Goal: Information Seeking & Learning: Find specific fact

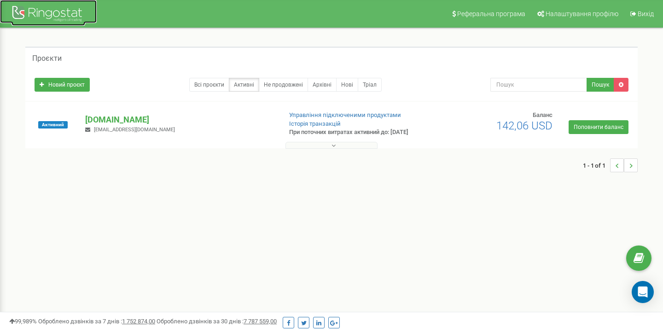
click at [43, 19] on div at bounding box center [49, 15] width 74 height 22
click at [113, 116] on p "[DOMAIN_NAME]" at bounding box center [179, 120] width 189 height 12
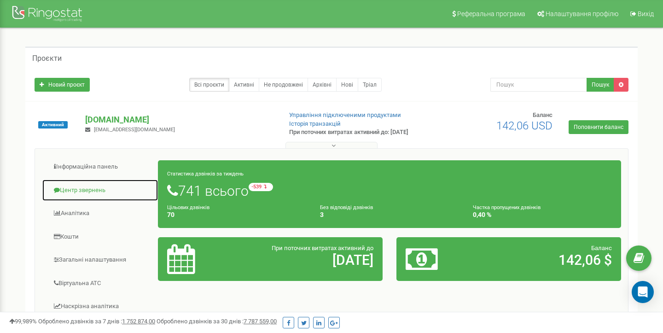
click at [79, 191] on link "Центр звернень" at bounding box center [100, 190] width 117 height 23
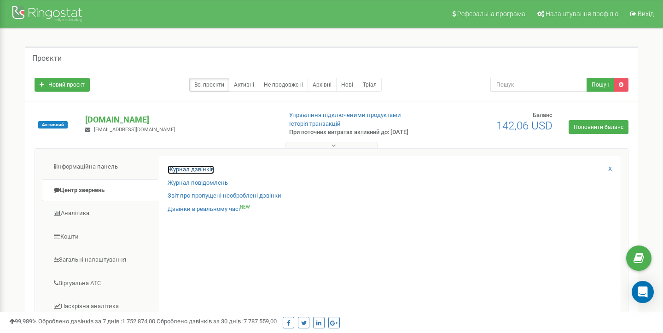
click at [194, 169] on link "Журнал дзвінків" at bounding box center [191, 169] width 47 height 9
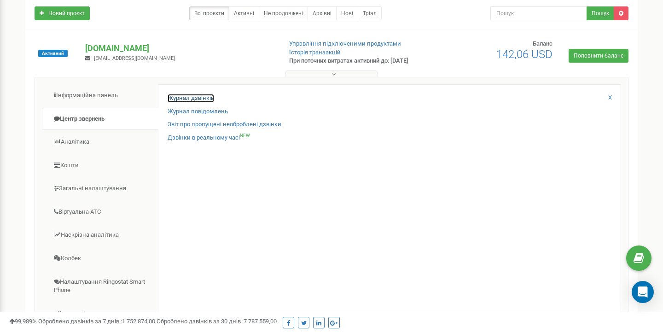
scroll to position [72, 0]
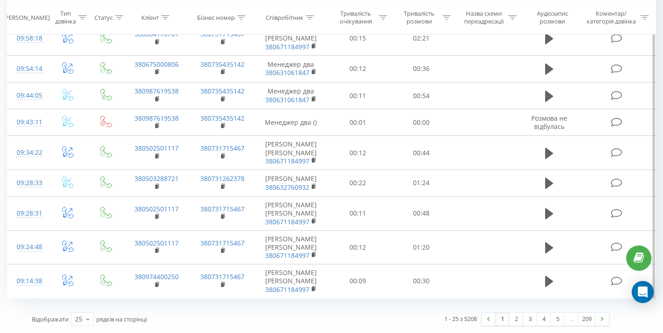
scroll to position [687, 0]
click at [517, 322] on link "2" at bounding box center [517, 319] width 14 height 13
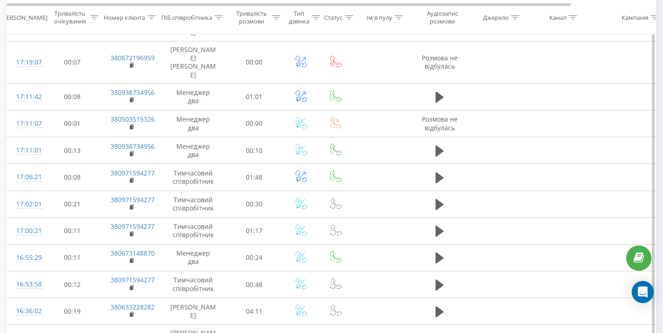
scroll to position [488, 0]
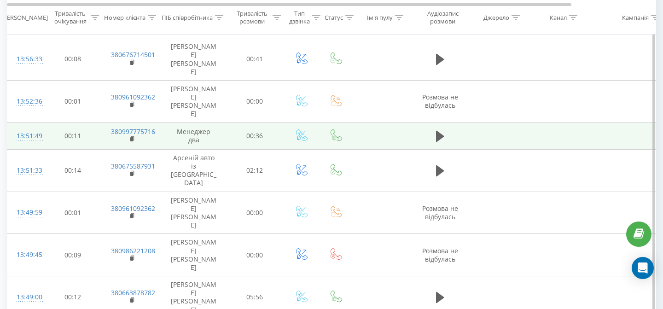
scroll to position [410, 0]
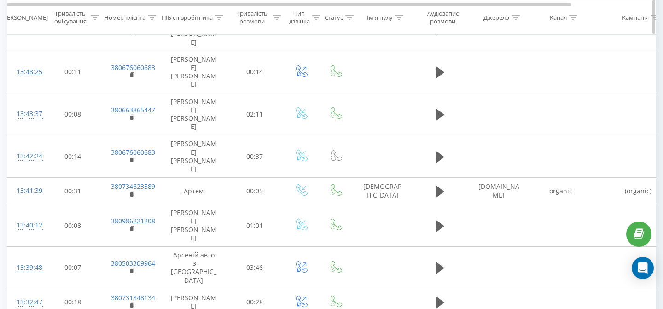
click at [220, 16] on icon at bounding box center [219, 17] width 8 height 5
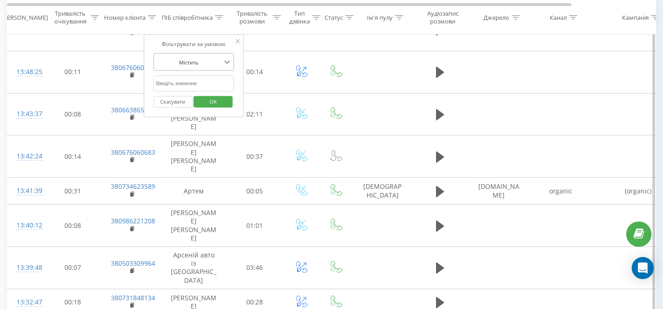
click at [224, 58] on icon at bounding box center [227, 62] width 9 height 9
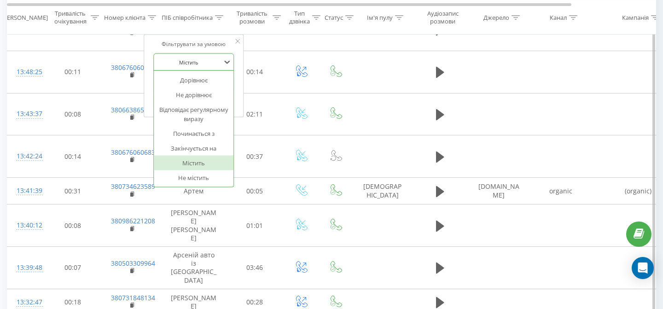
click at [193, 161] on div "Містить" at bounding box center [194, 163] width 80 height 15
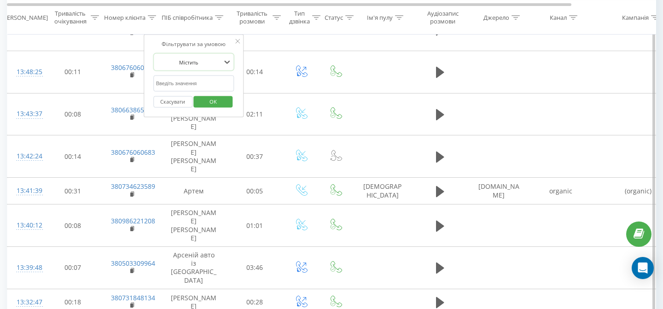
click at [209, 83] on input "text" at bounding box center [193, 84] width 81 height 16
type input "Арсеній авто із [GEOGRAPHIC_DATA]"
click button "OK" at bounding box center [213, 102] width 39 height 12
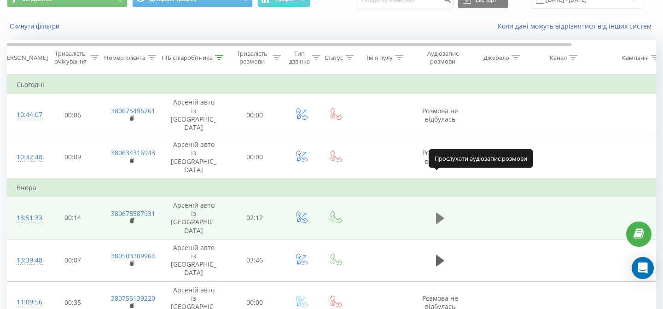
click at [439, 213] on icon at bounding box center [440, 218] width 8 height 11
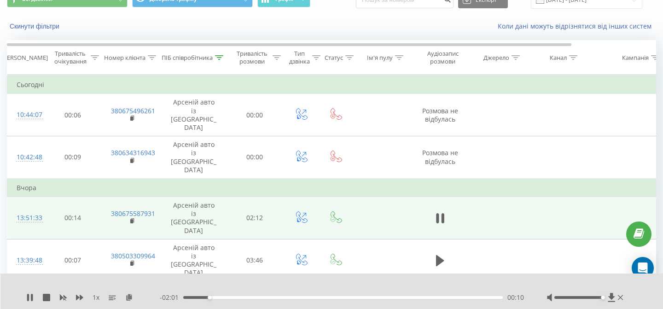
drag, startPoint x: 578, startPoint y: 298, endPoint x: 603, endPoint y: 299, distance: 25.4
click at [603, 299] on div at bounding box center [586, 297] width 78 height 9
drag, startPoint x: 226, startPoint y: 297, endPoint x: 171, endPoint y: 294, distance: 54.5
click at [171, 294] on div "- 02:11 00:00 00:00" at bounding box center [342, 297] width 364 height 9
click at [30, 299] on icon at bounding box center [29, 297] width 7 height 7
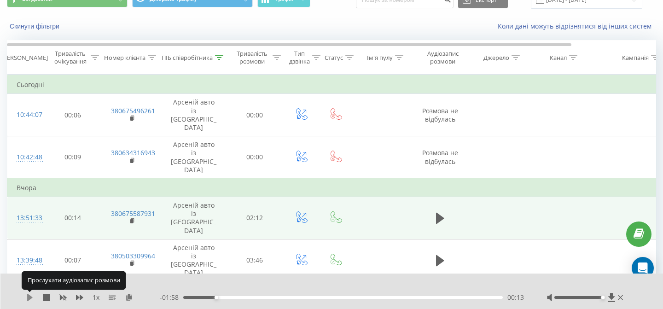
click at [27, 299] on icon at bounding box center [30, 297] width 6 height 7
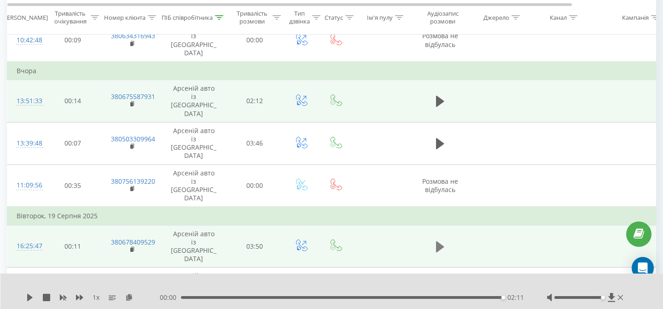
click at [437, 241] on icon at bounding box center [440, 246] width 8 height 11
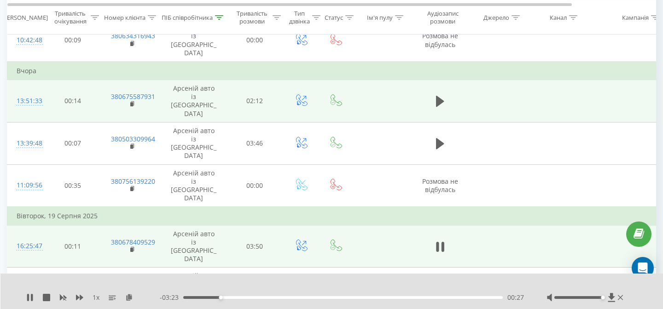
click at [26, 296] on div "1 x - 03:23 00:27 00:27" at bounding box center [331, 291] width 663 height 35
click at [32, 298] on icon at bounding box center [32, 297] width 2 height 7
click at [29, 297] on icon at bounding box center [30, 297] width 6 height 7
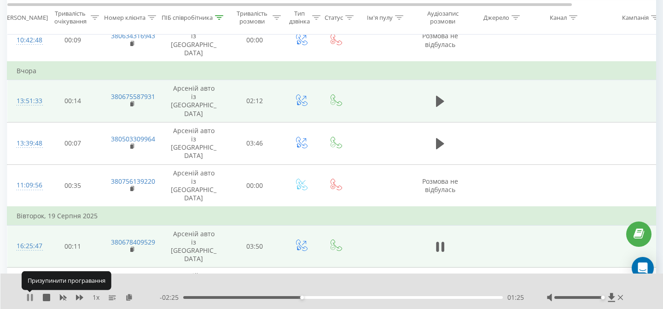
click at [29, 299] on icon at bounding box center [29, 297] width 7 height 7
click at [28, 298] on icon at bounding box center [30, 297] width 6 height 7
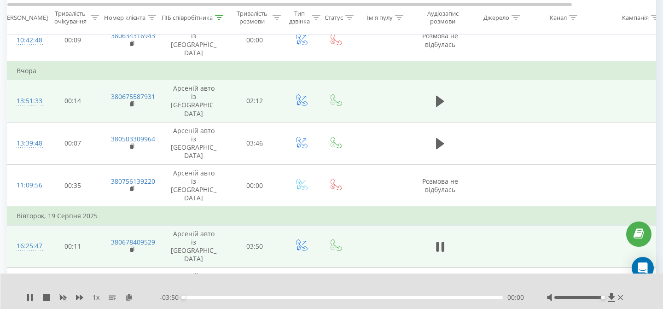
click at [28, 298] on icon at bounding box center [28, 297] width 2 height 7
click at [223, 298] on div "00:00" at bounding box center [343, 297] width 320 height 3
click at [29, 299] on icon at bounding box center [30, 297] width 6 height 7
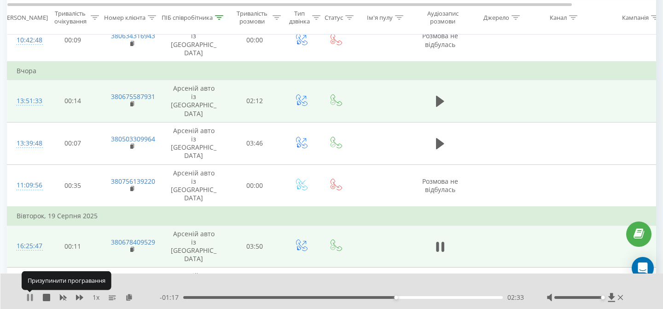
click at [30, 297] on icon at bounding box center [29, 297] width 7 height 7
click at [30, 297] on icon at bounding box center [30, 297] width 6 height 7
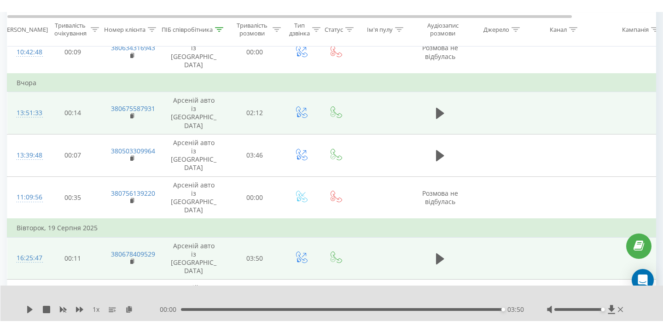
scroll to position [161, 0]
